Goal: Information Seeking & Learning: Learn about a topic

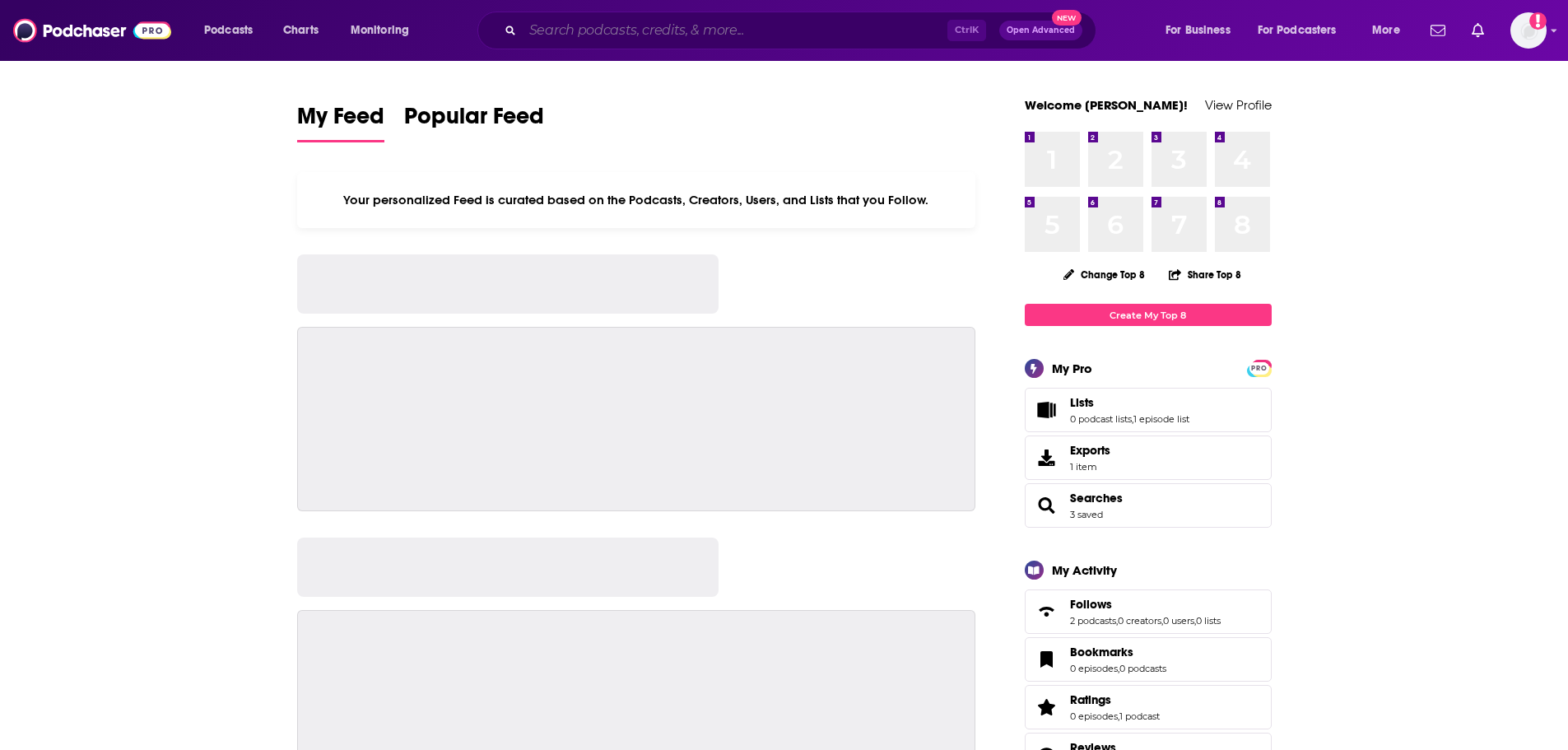
click at [724, 20] on input "Search podcasts, credits, & more..." at bounding box center [734, 30] width 424 height 26
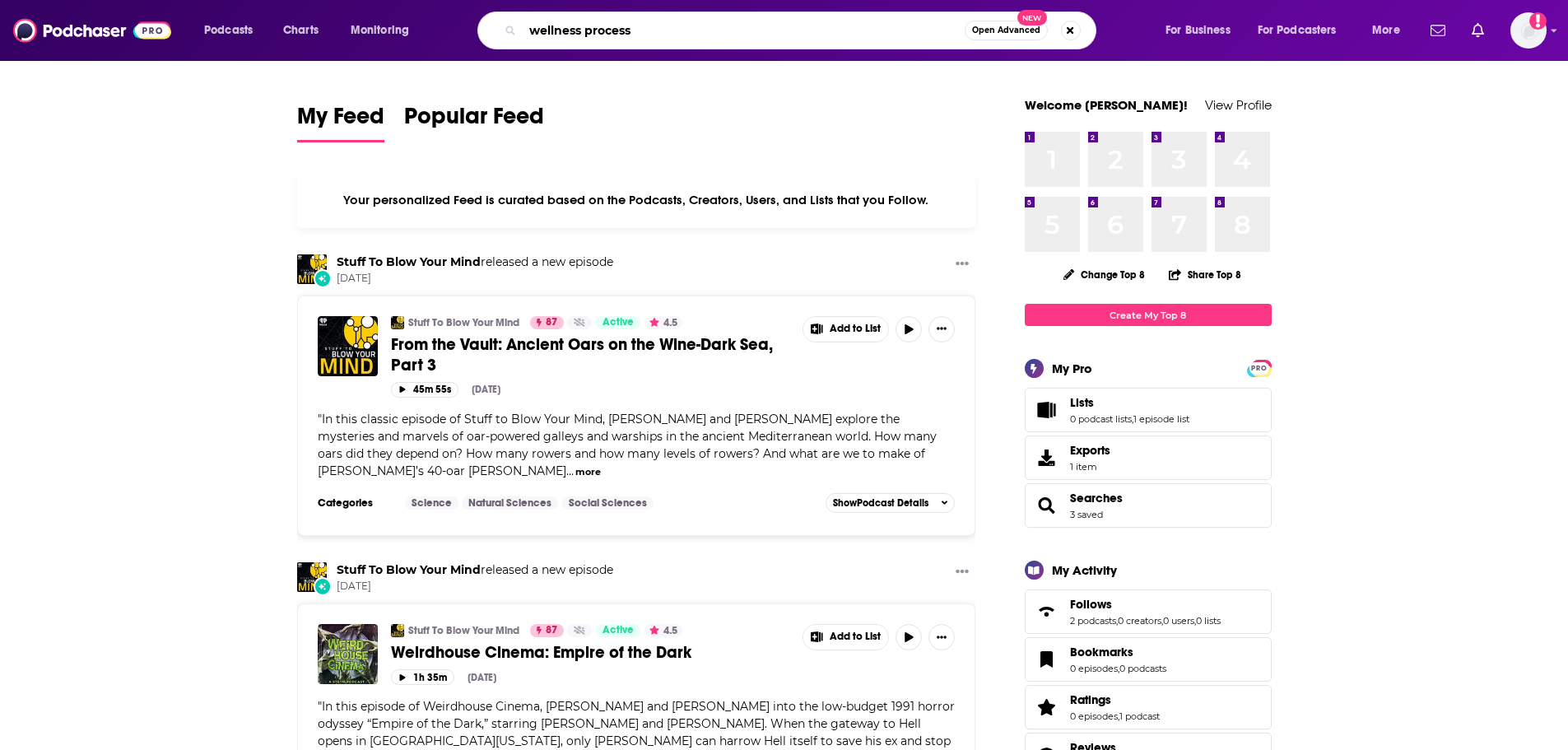
type input "wellness process"
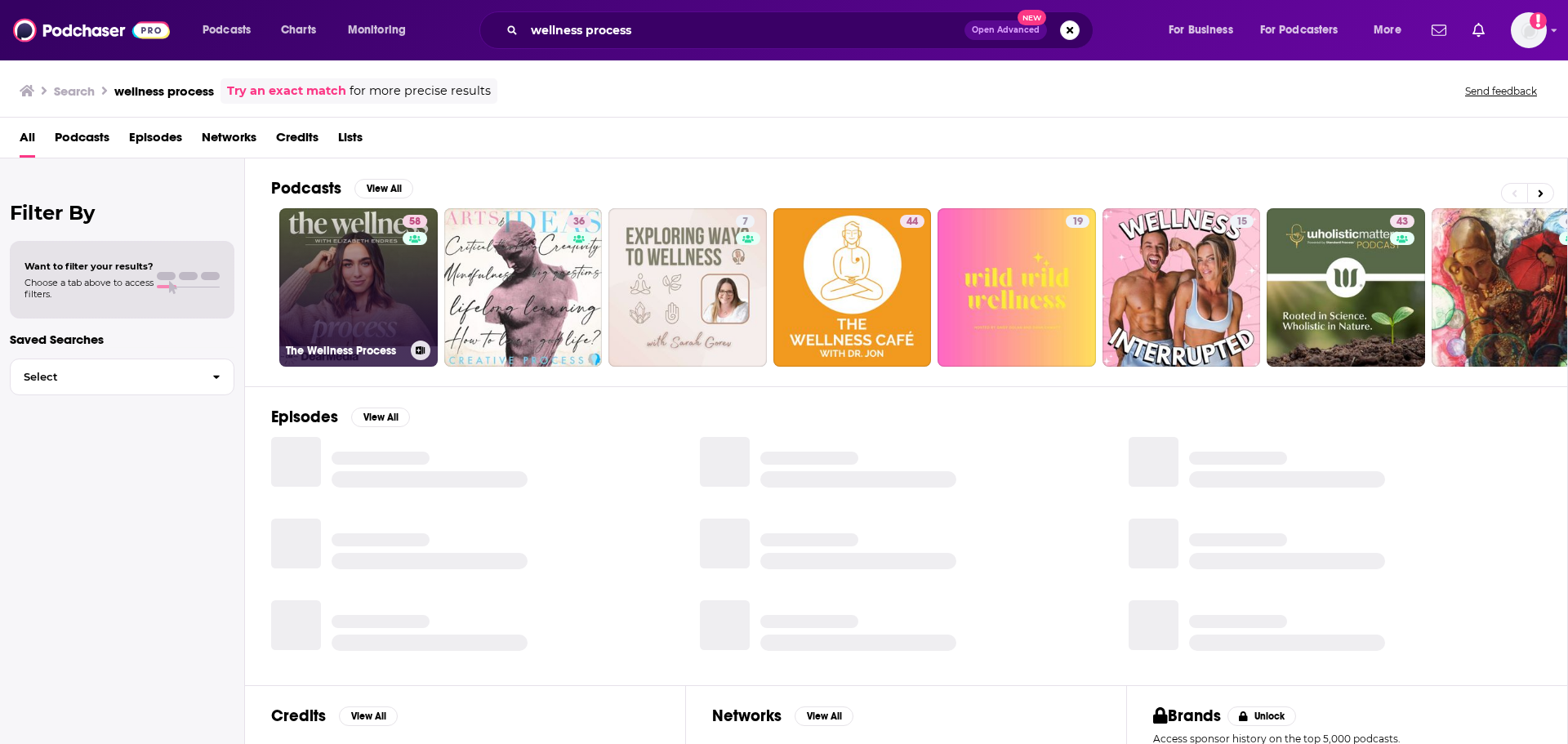
click at [339, 277] on link "58 The Wellness Process" at bounding box center [358, 288] width 159 height 159
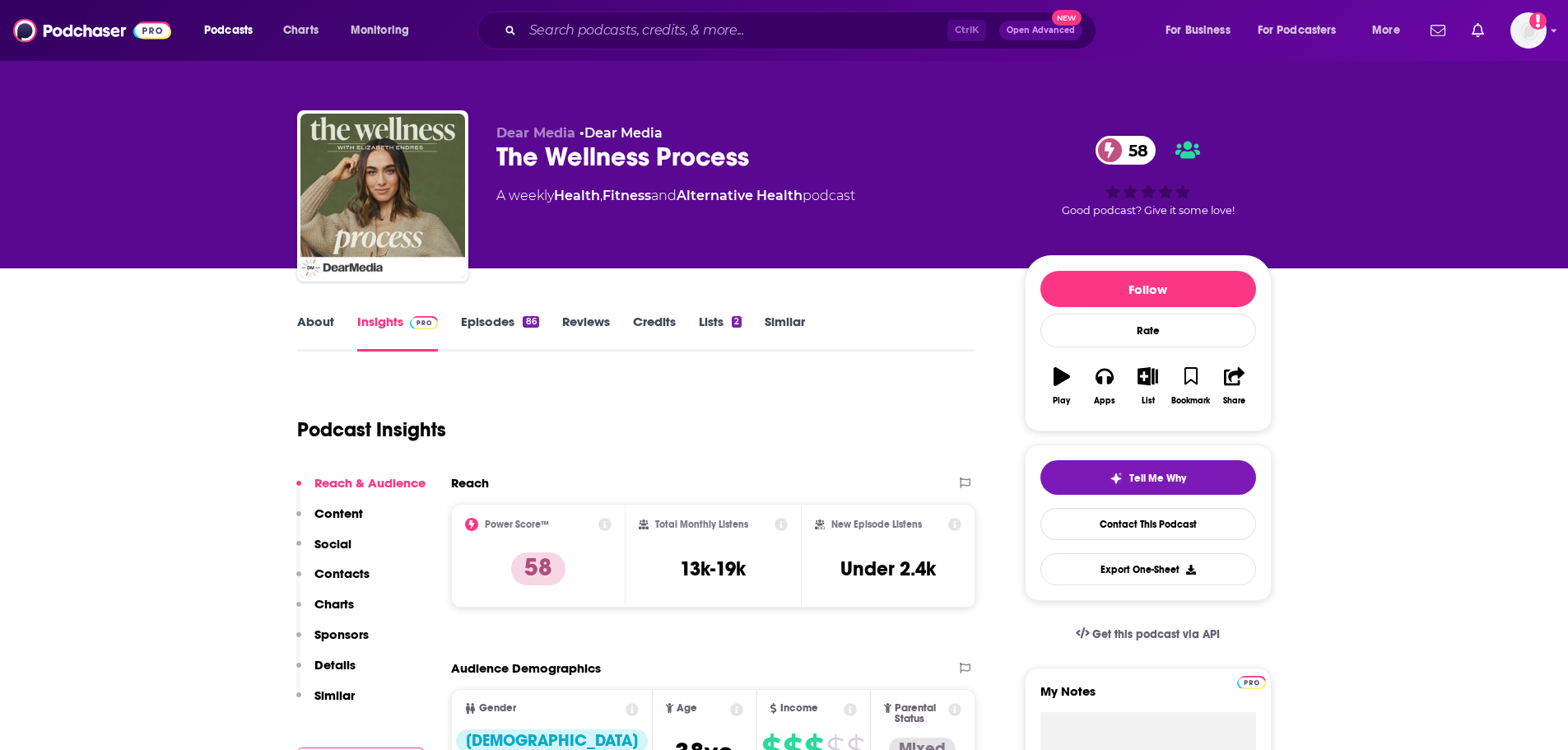
click at [734, 491] on div "Reach" at bounding box center [696, 483] width 491 height 15
click at [469, 318] on link "Episodes 86" at bounding box center [499, 332] width 77 height 38
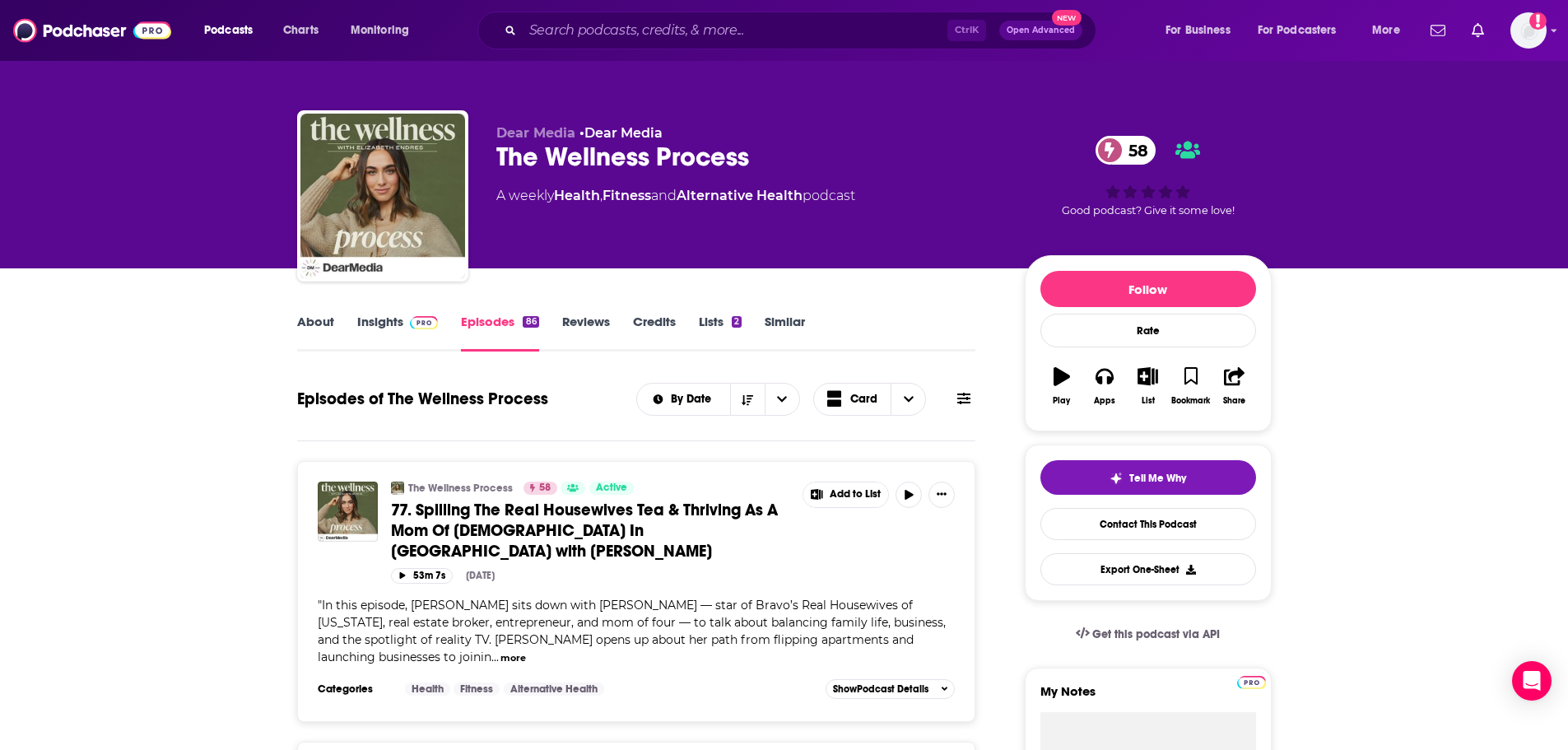
click at [704, 160] on div "The Wellness Process 58" at bounding box center [747, 157] width 502 height 32
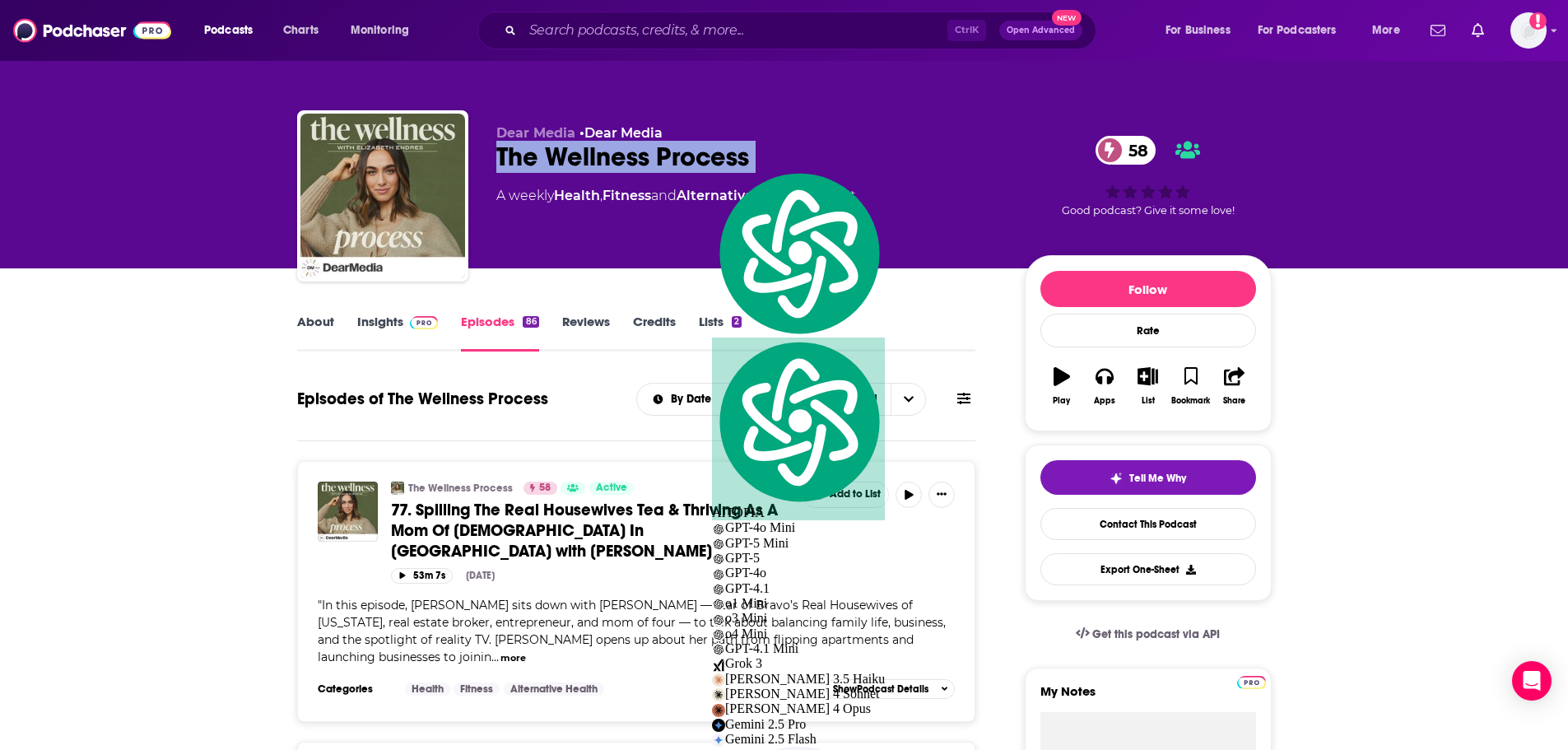
click at [704, 160] on div "The Wellness Process 58" at bounding box center [747, 157] width 502 height 32
copy div "The Wellness Process 58"
